Goal: Transaction & Acquisition: Purchase product/service

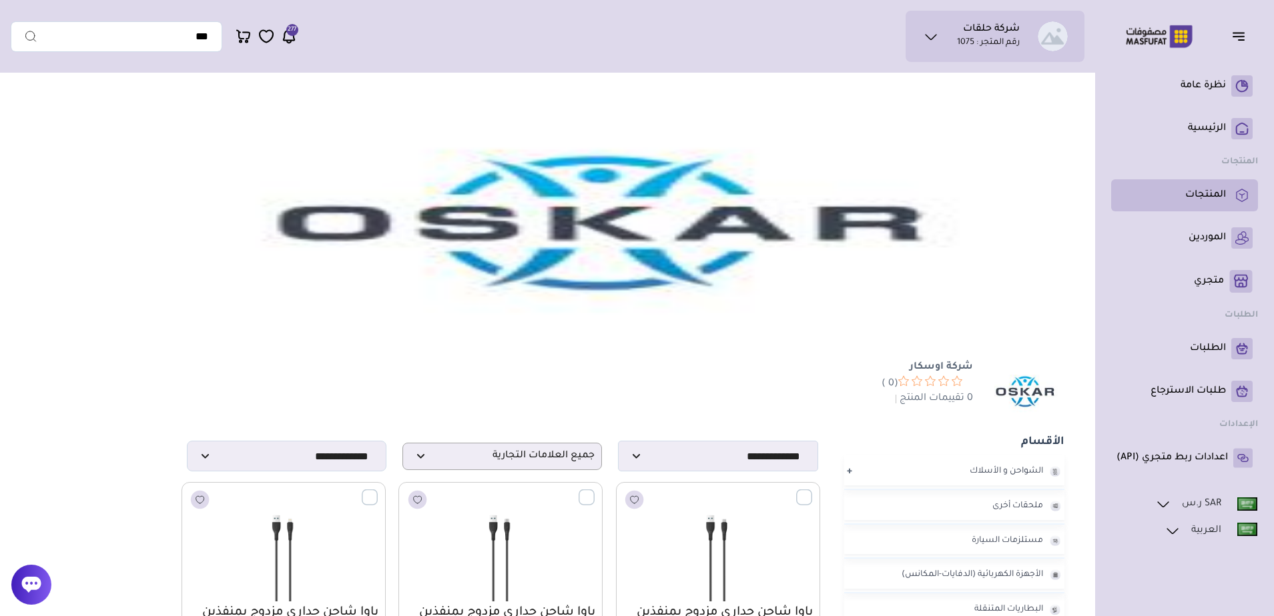
click at [1224, 193] on p "المنتجات" at bounding box center [1205, 195] width 41 height 13
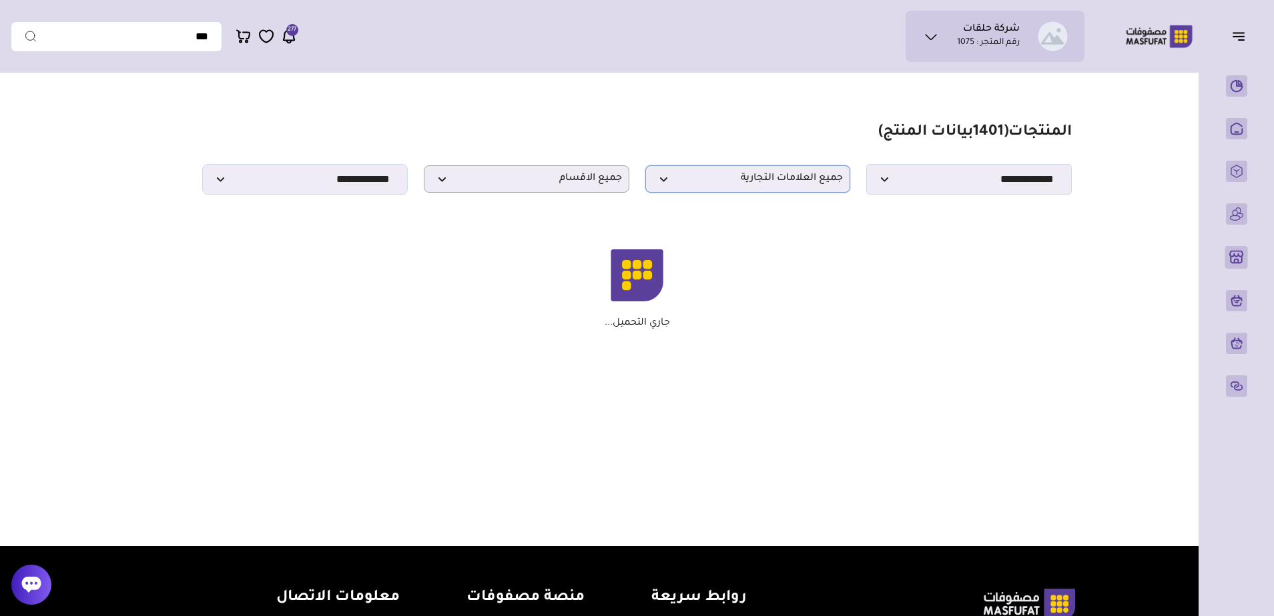
click at [769, 185] on span "جميع العلامات التجارية" at bounding box center [747, 179] width 191 height 13
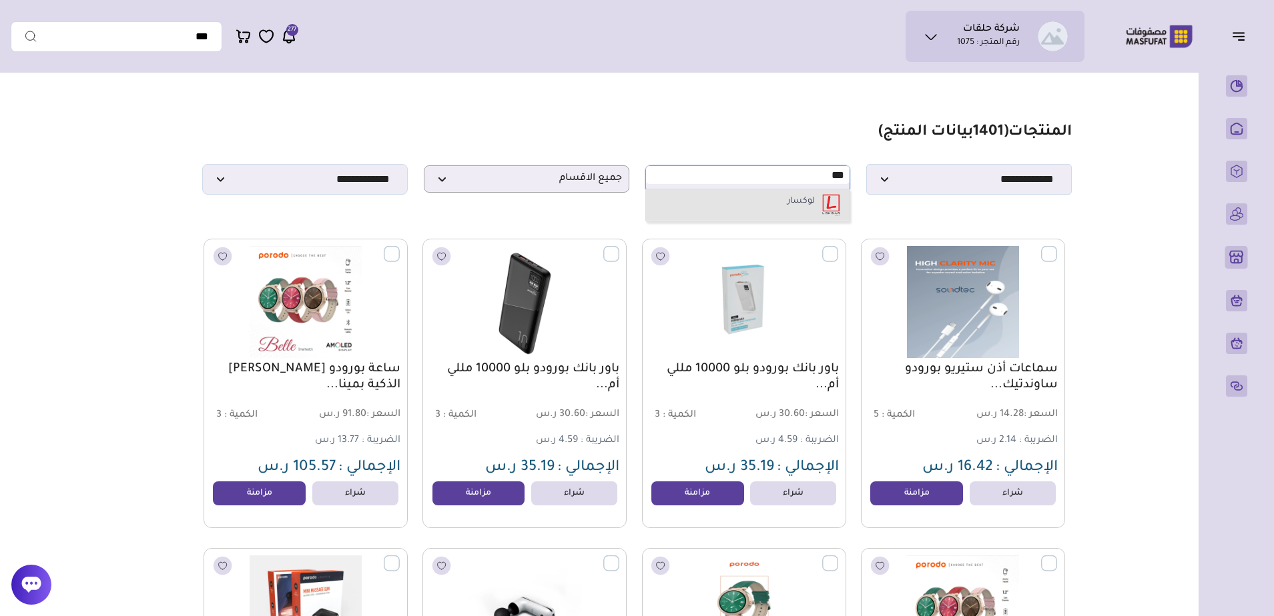
type input "***"
click at [788, 211] on label "لوكسار" at bounding box center [800, 201] width 31 height 17
select select "*"
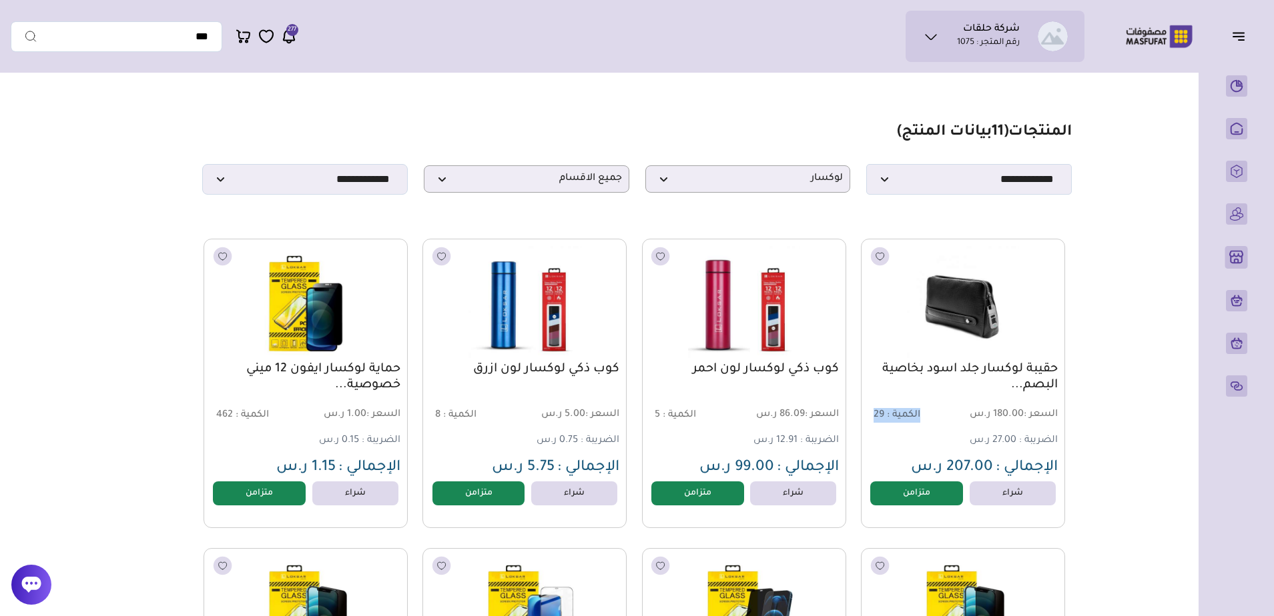
drag, startPoint x: 921, startPoint y: 420, endPoint x: 865, endPoint y: 422, distance: 55.4
click at [865, 422] on div "حقيبة لوكسار جلد اسود بخاصية البصم... السعر : 180.00 ر.س الكمية : 29 الضريبة : …" at bounding box center [963, 384] width 204 height 290
drag, startPoint x: 920, startPoint y: 476, endPoint x: 1003, endPoint y: 470, distance: 82.9
click at [1003, 470] on p "الإجمالي : 207.00 ر.س" at bounding box center [962, 468] width 189 height 19
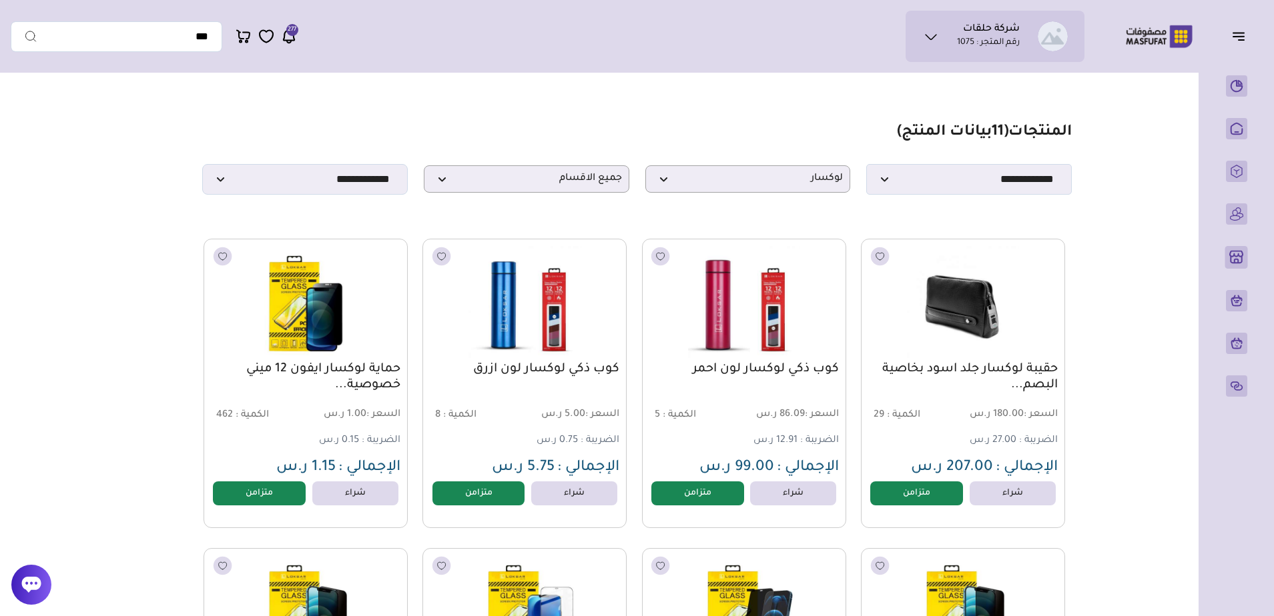
drag, startPoint x: 1003, startPoint y: 470, endPoint x: 1090, endPoint y: 464, distance: 87.6
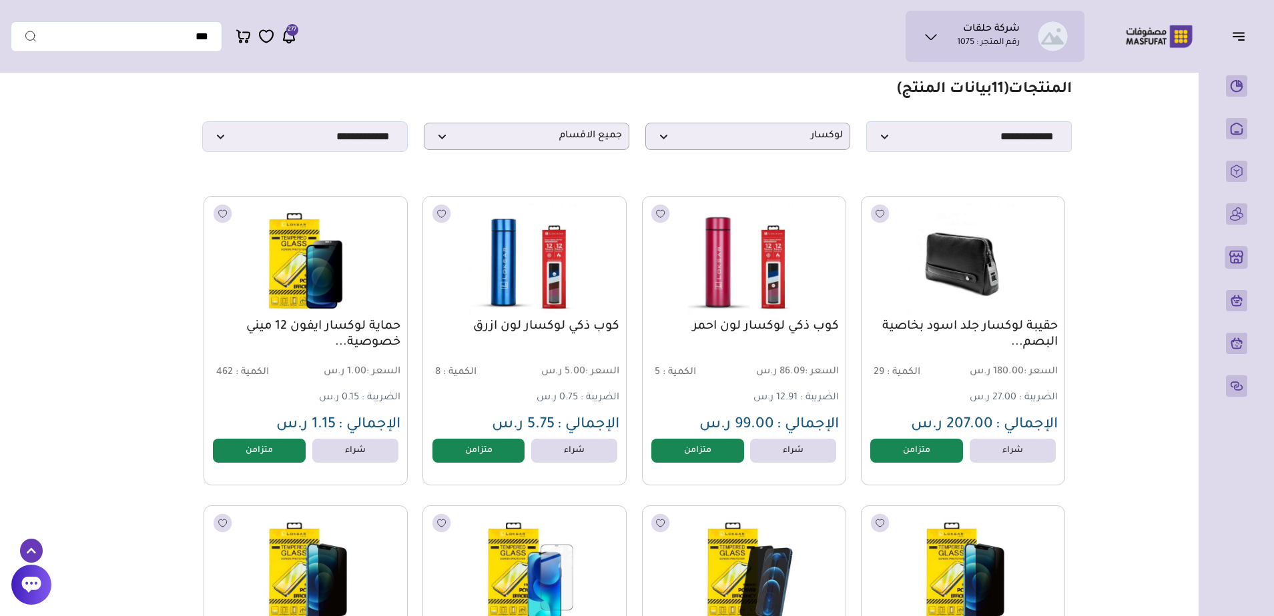
scroll to position [67, 0]
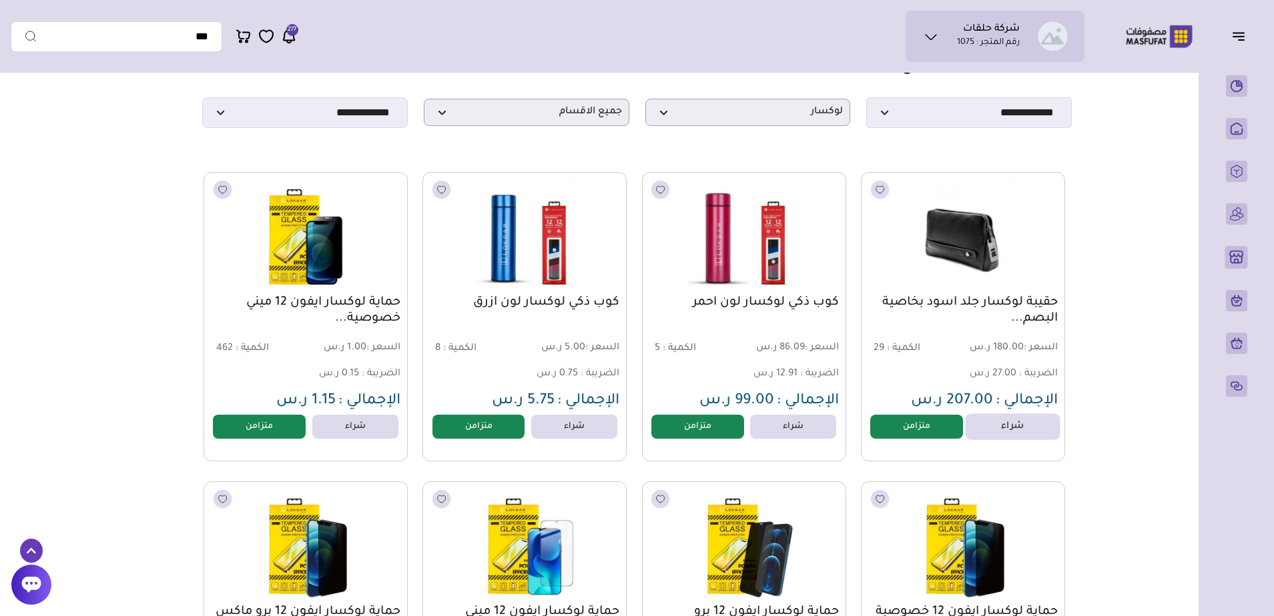
click at [1012, 432] on link "شراء" at bounding box center [1012, 427] width 95 height 27
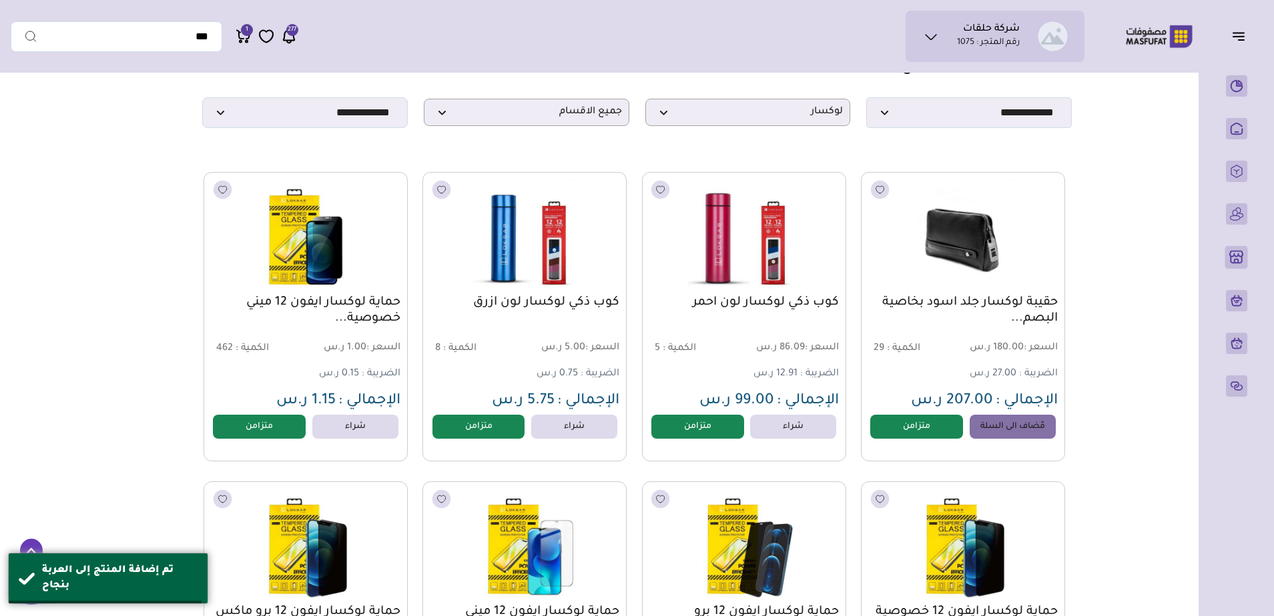
click at [962, 367] on div "حقيبة لوكسار جلد اسود بخاصية البصم... السعر : 180.00 ر.س الكمية : 29 الضريبة : …" at bounding box center [962, 353] width 189 height 117
click at [980, 314] on link "حقيبة لوكسار جلد اسود بخاصية البصم..." at bounding box center [962, 311] width 189 height 32
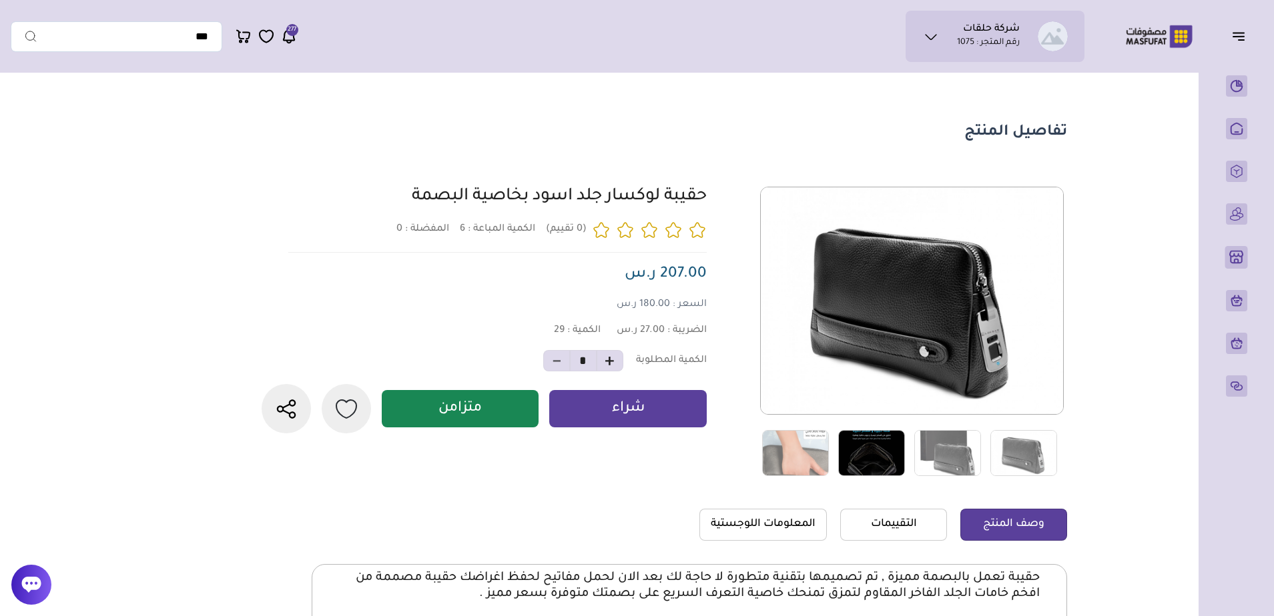
click at [875, 460] on img at bounding box center [871, 453] width 67 height 46
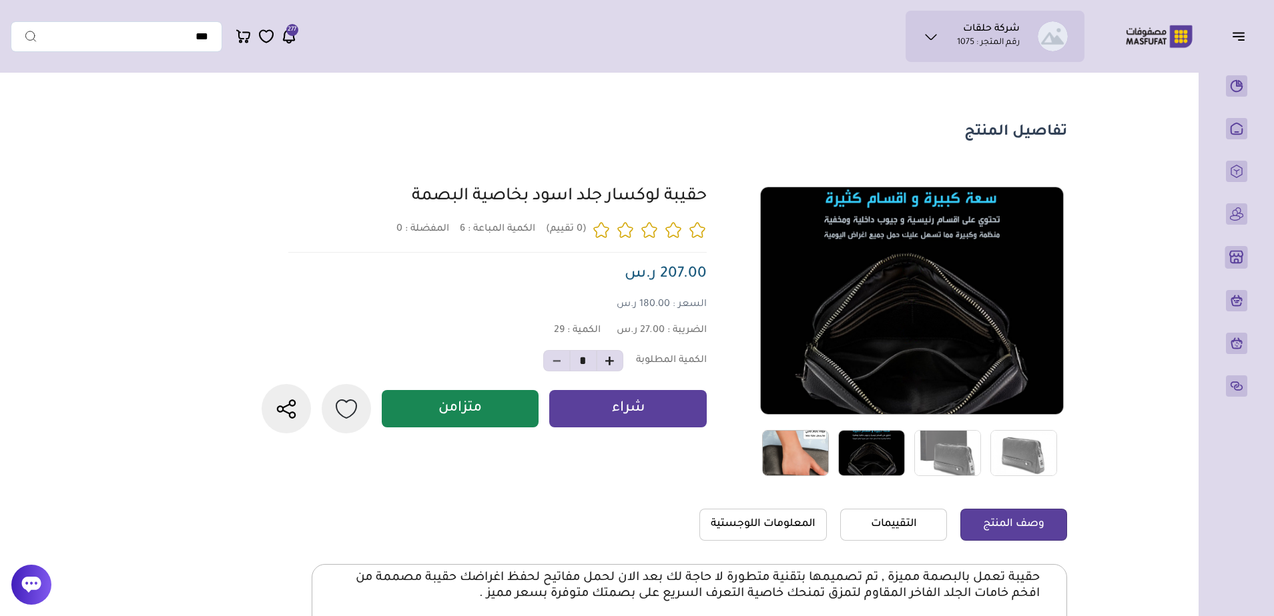
click at [808, 457] on img at bounding box center [795, 453] width 67 height 46
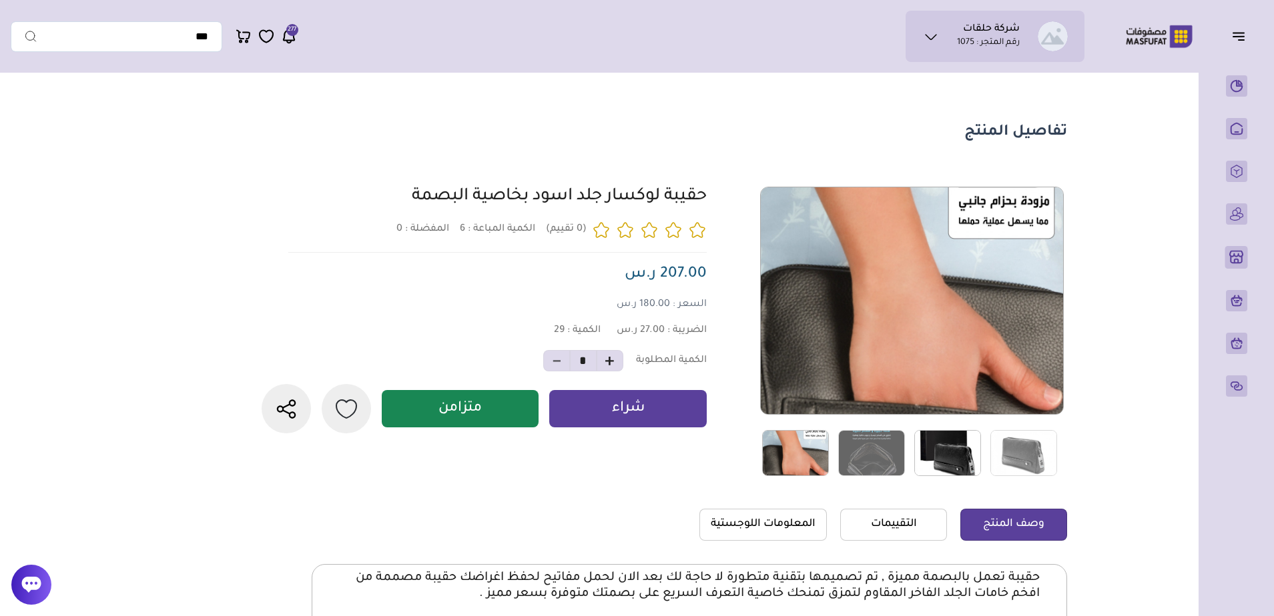
click at [937, 456] on img at bounding box center [947, 453] width 67 height 46
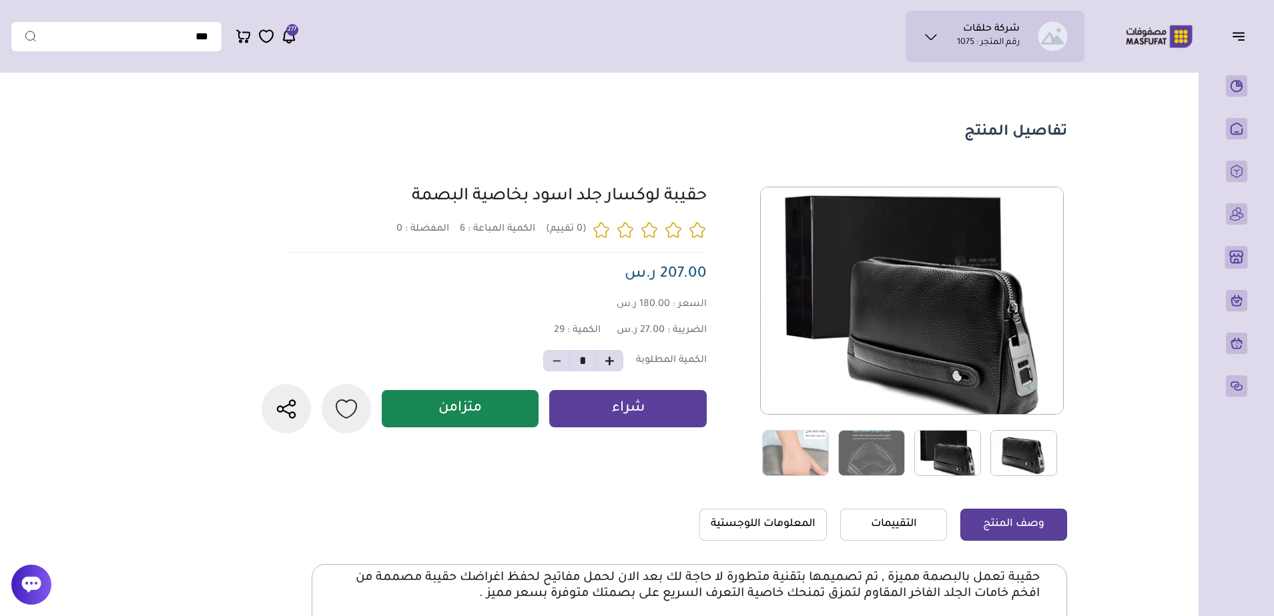
click at [1014, 464] on img at bounding box center [1023, 453] width 67 height 46
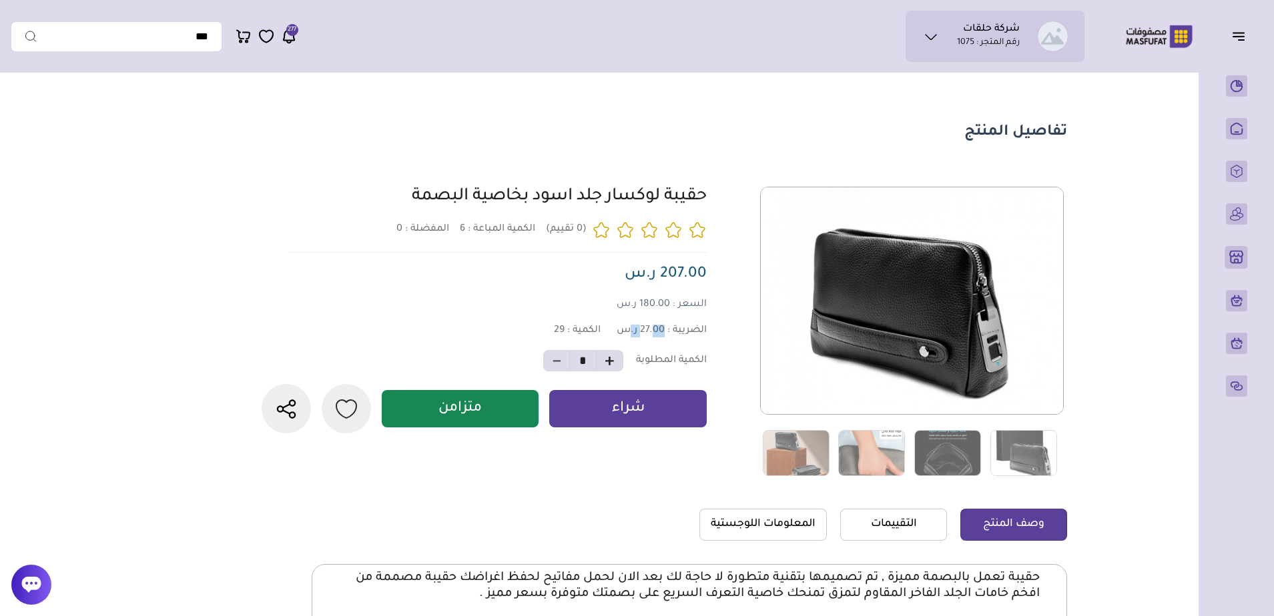
drag, startPoint x: 626, startPoint y: 342, endPoint x: 652, endPoint y: 341, distance: 25.4
click at [652, 336] on span "27.00 ر.س" at bounding box center [640, 331] width 48 height 11
drag, startPoint x: 652, startPoint y: 341, endPoint x: 648, endPoint y: 370, distance: 29.0
click at [648, 368] on p "الكمية المطلوبة" at bounding box center [671, 361] width 71 height 13
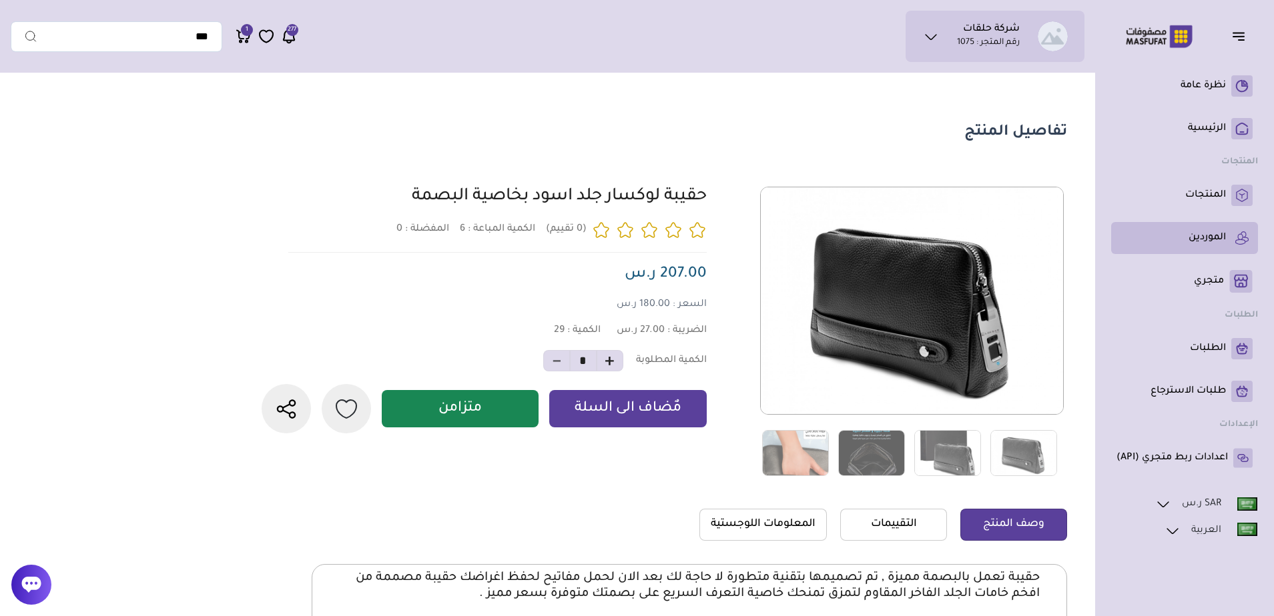
click at [1191, 237] on p "الموردين" at bounding box center [1206, 237] width 37 height 13
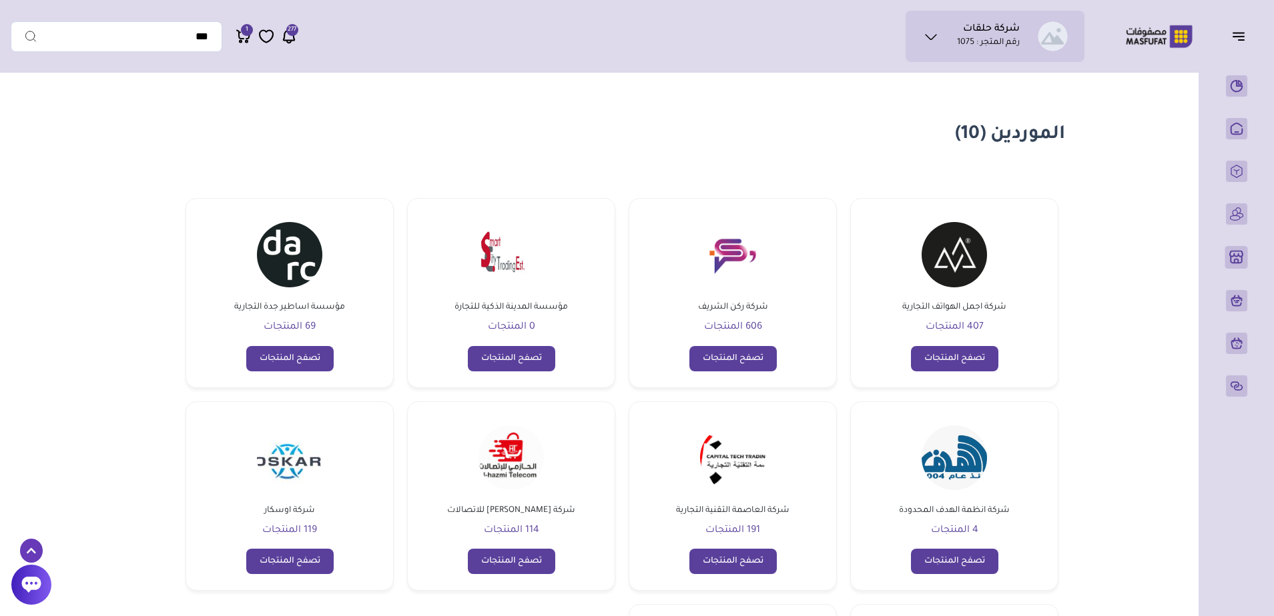
scroll to position [67, 0]
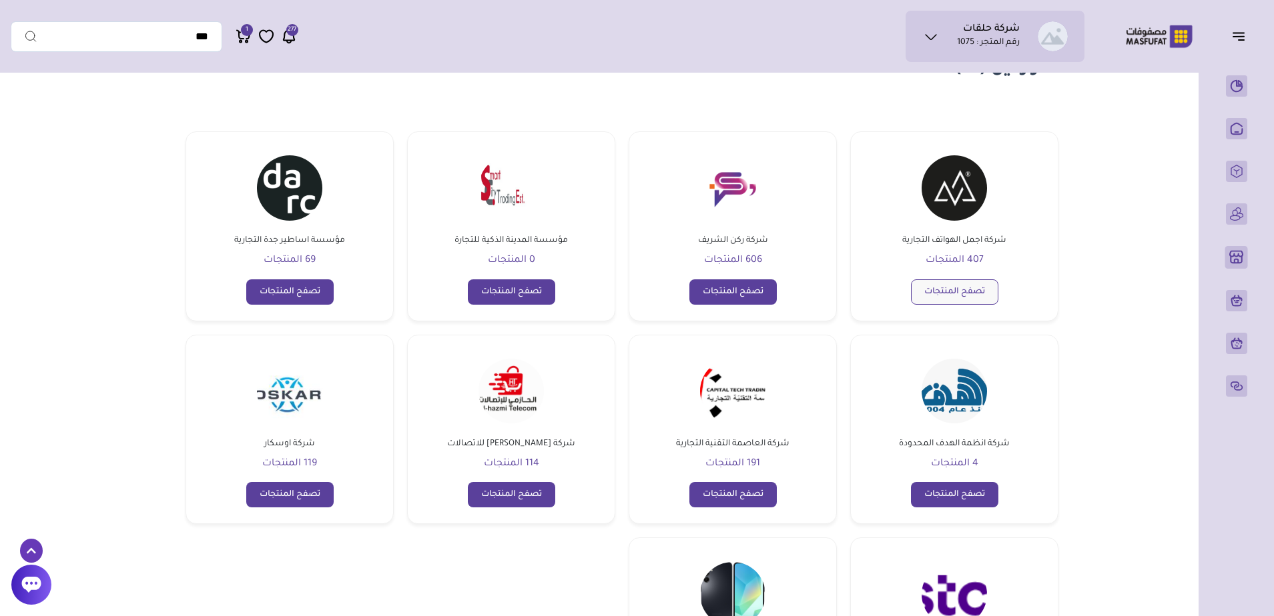
click at [987, 294] on link "تصفح المنتجات" at bounding box center [954, 292] width 87 height 25
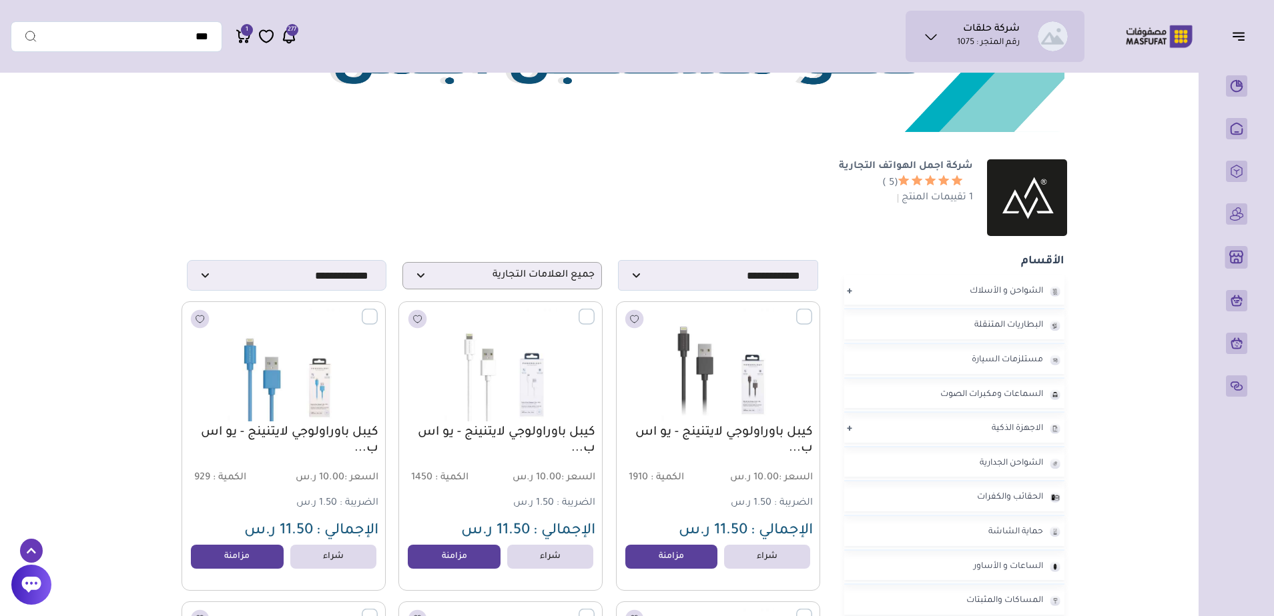
scroll to position [200, 0]
drag, startPoint x: 626, startPoint y: 477, endPoint x: 645, endPoint y: 477, distance: 18.7
click at [645, 477] on p "الكمية : 1910" at bounding box center [671, 479] width 96 height 15
drag, startPoint x: 408, startPoint y: 477, endPoint x: 428, endPoint y: 475, distance: 20.8
click at [428, 475] on p "الكمية : 1450" at bounding box center [454, 479] width 96 height 15
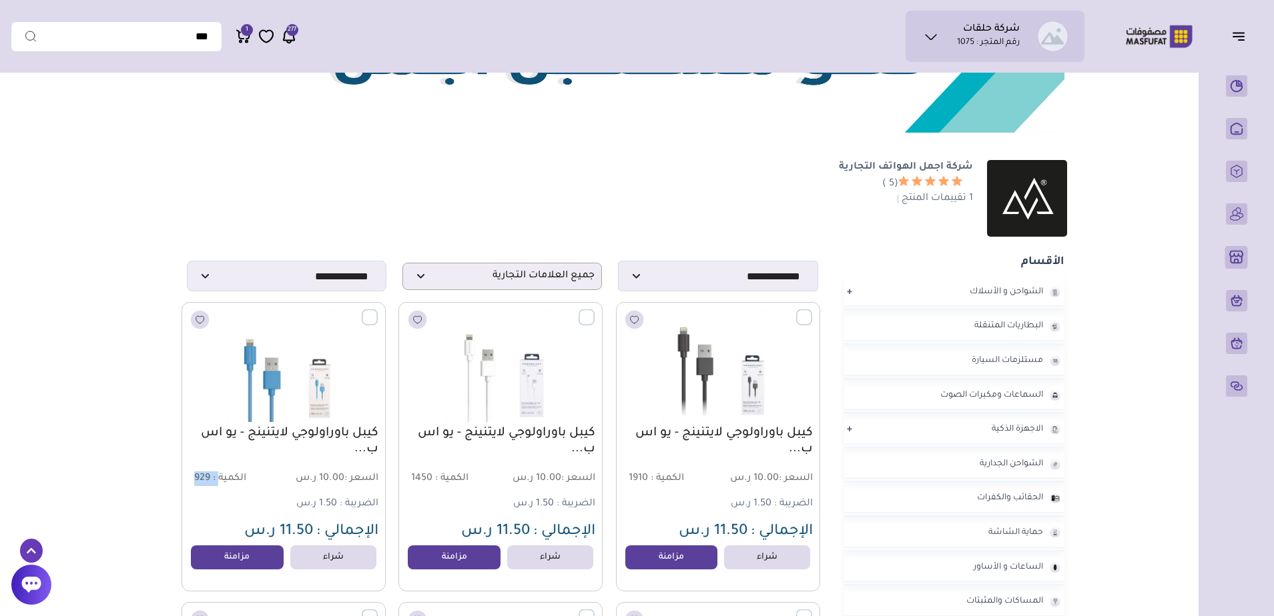
drag, startPoint x: 187, startPoint y: 479, endPoint x: 218, endPoint y: 475, distance: 30.9
click at [218, 475] on div "كيبل باوراولوجي لايتنينج - يو اس ب... السعر : 10.00 ر.س الكمية : 929 1.50 ر.س" at bounding box center [283, 447] width 204 height 290
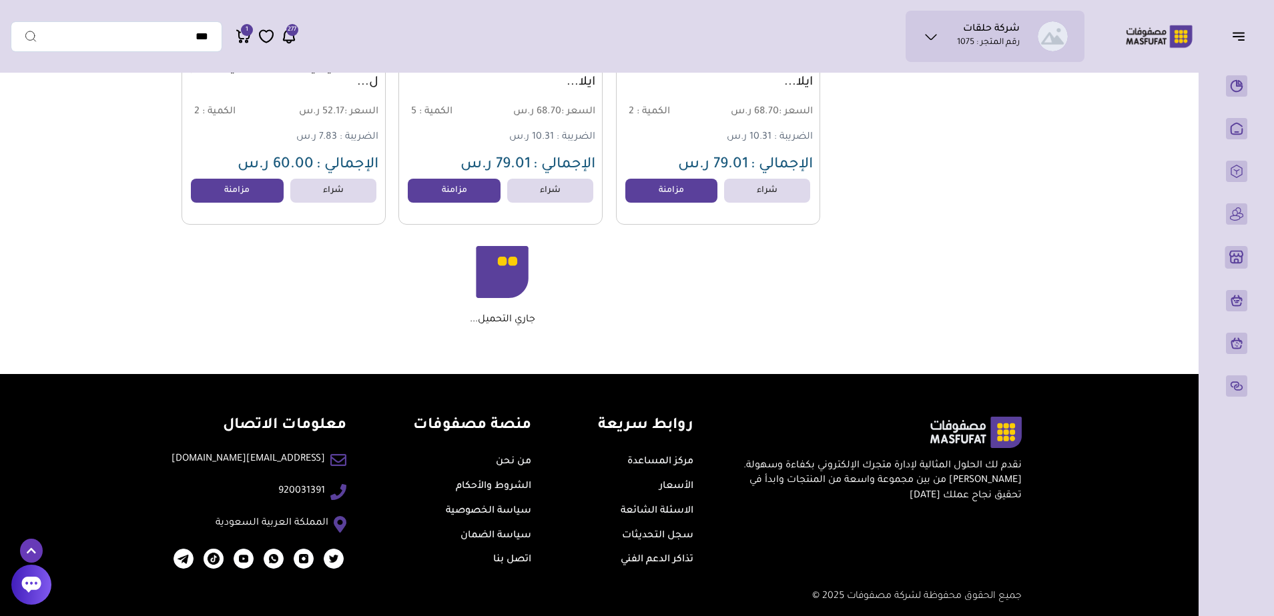
scroll to position [5077, 0]
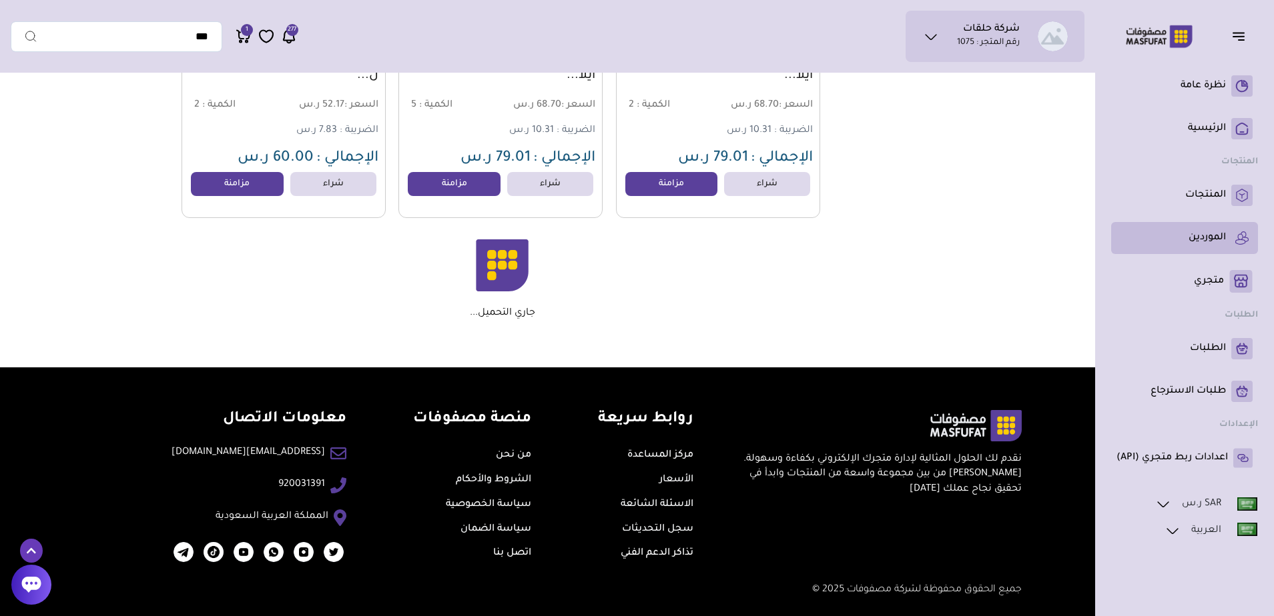
click at [1204, 233] on p "الموردين" at bounding box center [1206, 237] width 37 height 13
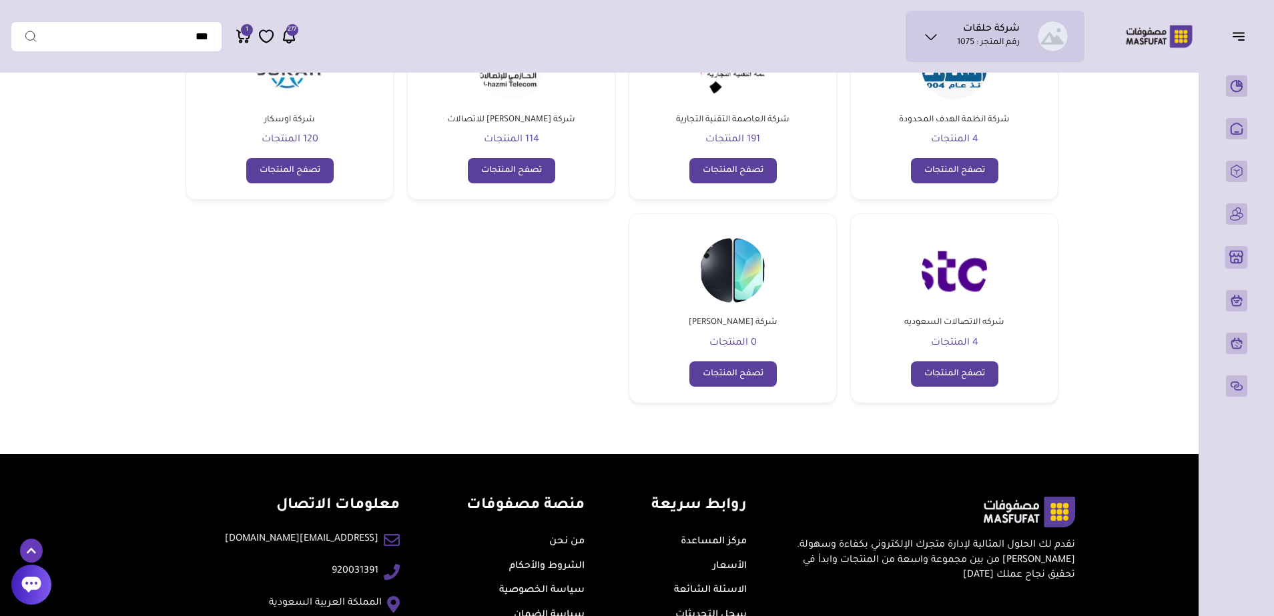
scroll to position [400, 0]
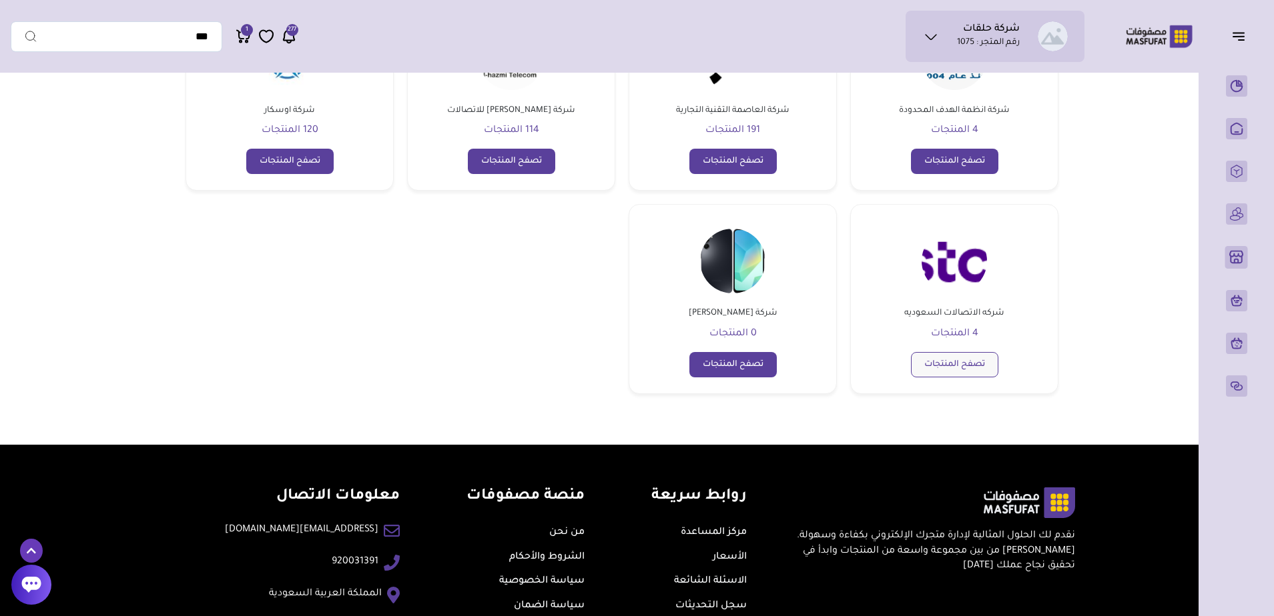
click at [980, 364] on link "تصفح المنتجات" at bounding box center [954, 364] width 87 height 25
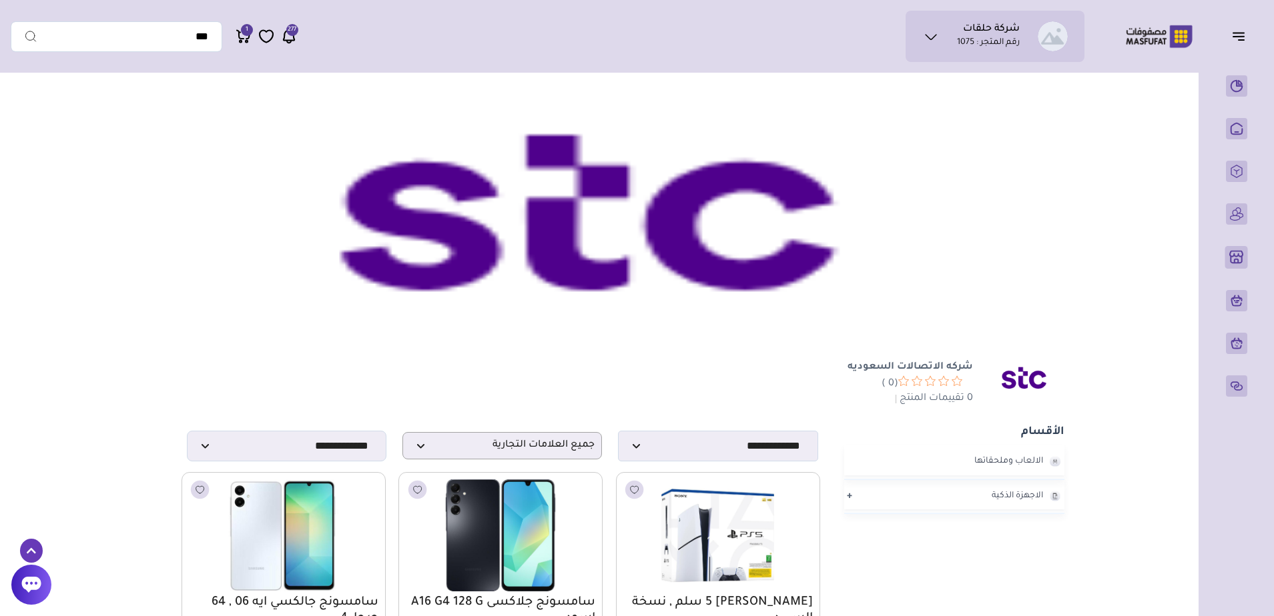
scroll to position [67, 0]
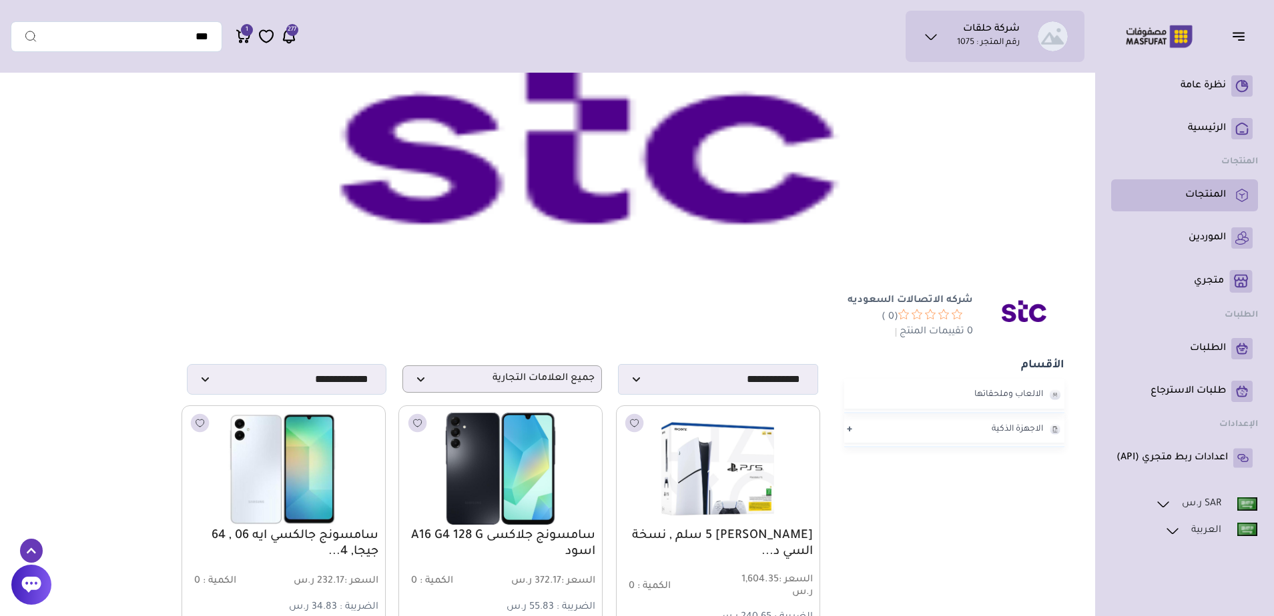
click at [1216, 189] on p "المنتجات" at bounding box center [1205, 195] width 41 height 13
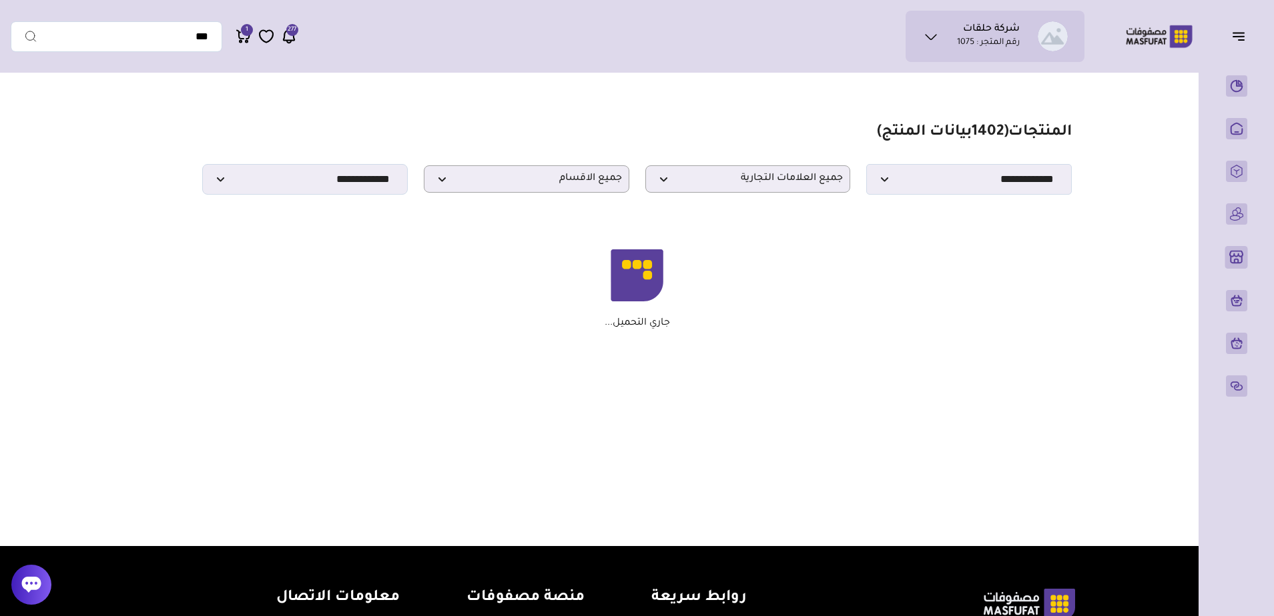
scroll to position [67, 0]
